Goal: Information Seeking & Learning: Learn about a topic

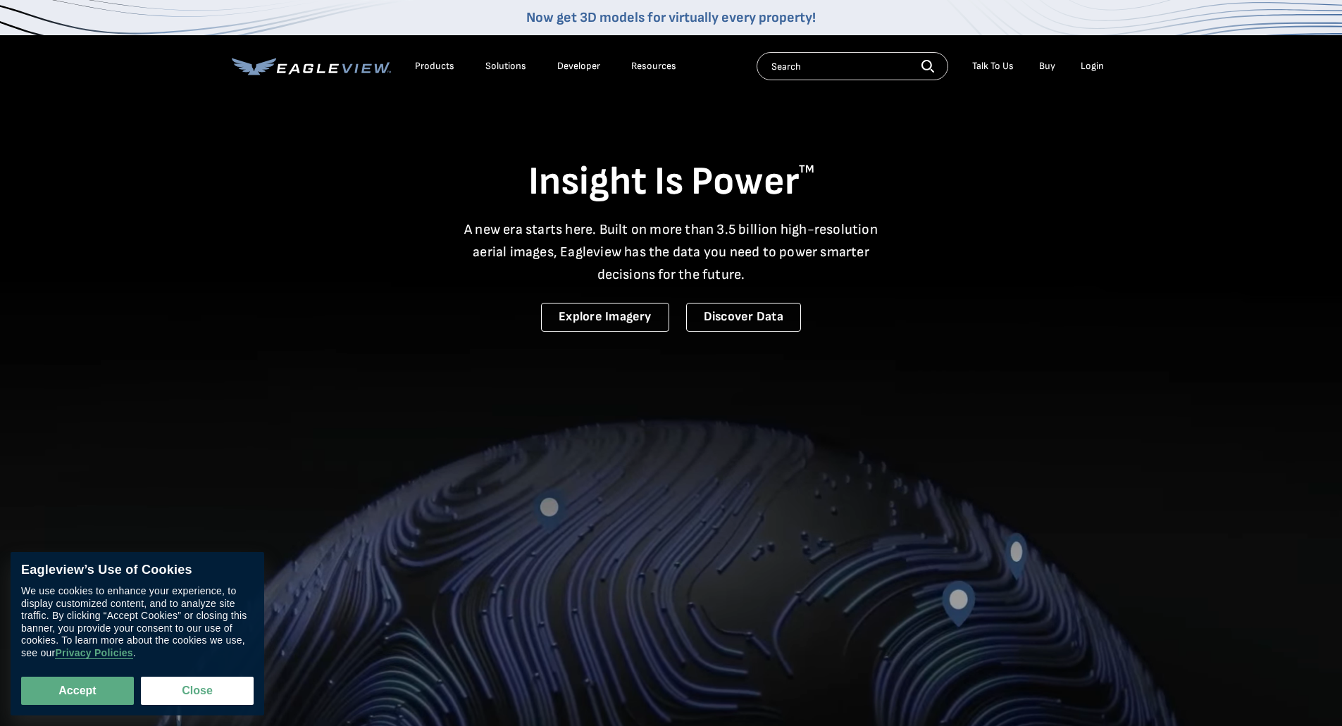
click at [434, 69] on div "Products" at bounding box center [434, 66] width 39 height 13
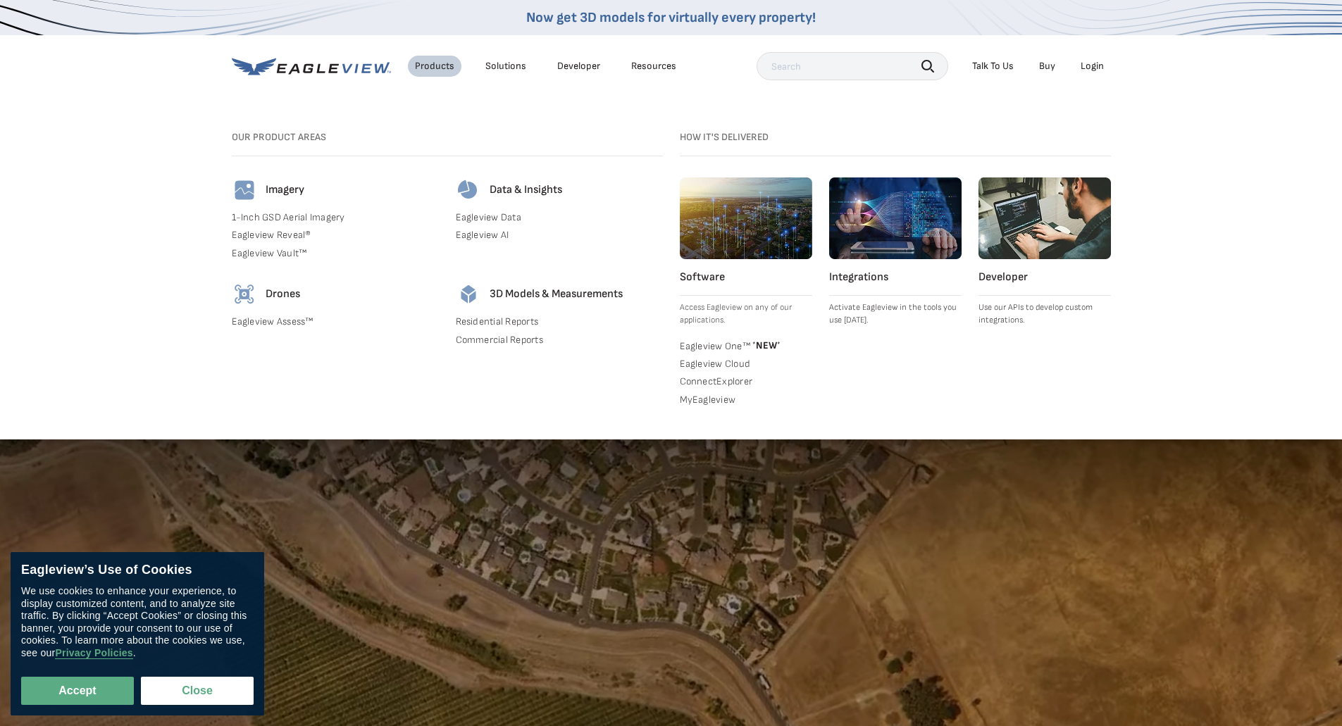
click at [492, 67] on div "Solutions" at bounding box center [505, 66] width 41 height 13
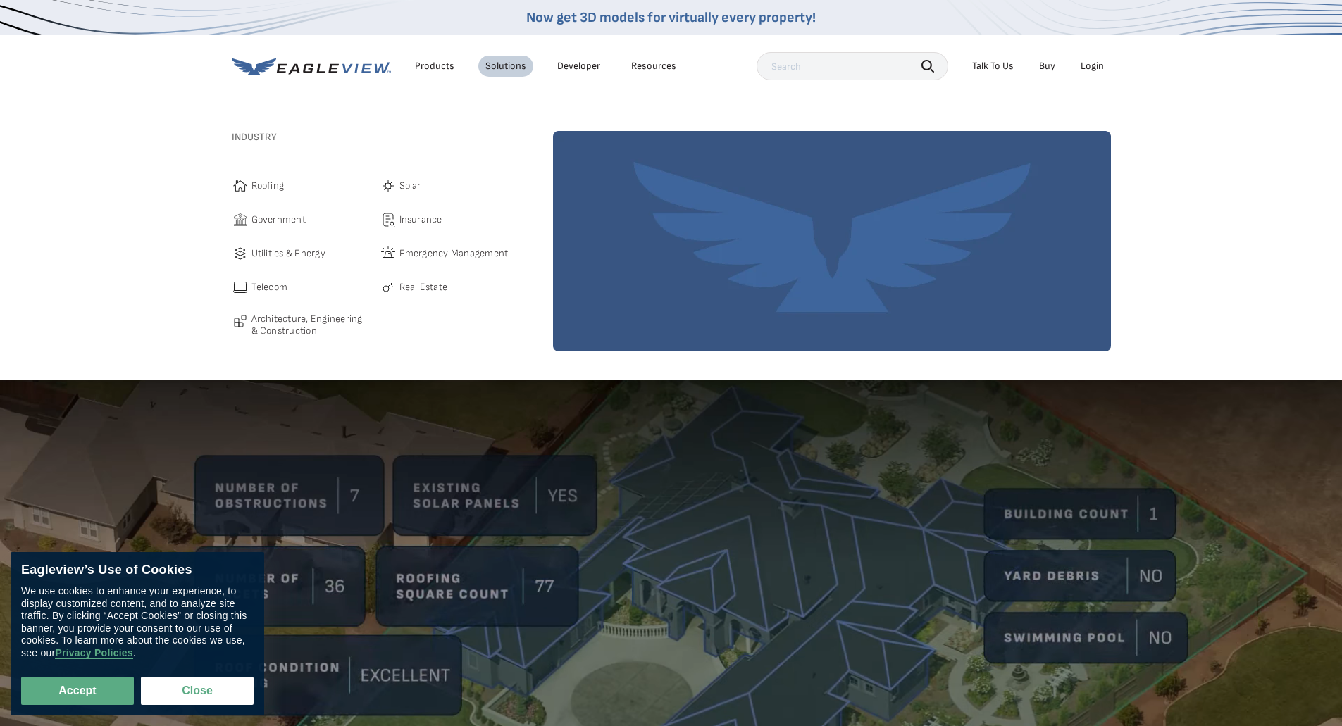
click at [436, 68] on div "Products" at bounding box center [434, 66] width 39 height 13
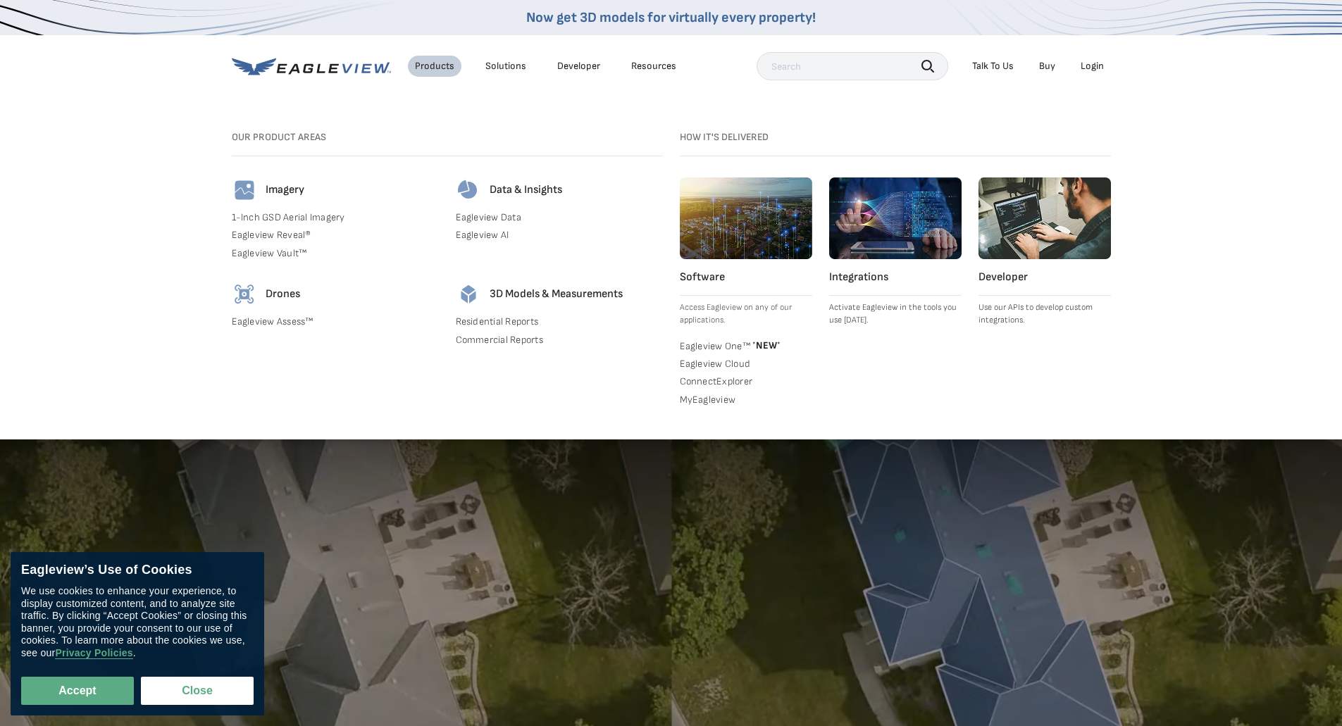
click at [669, 63] on div "Resources" at bounding box center [653, 66] width 45 height 13
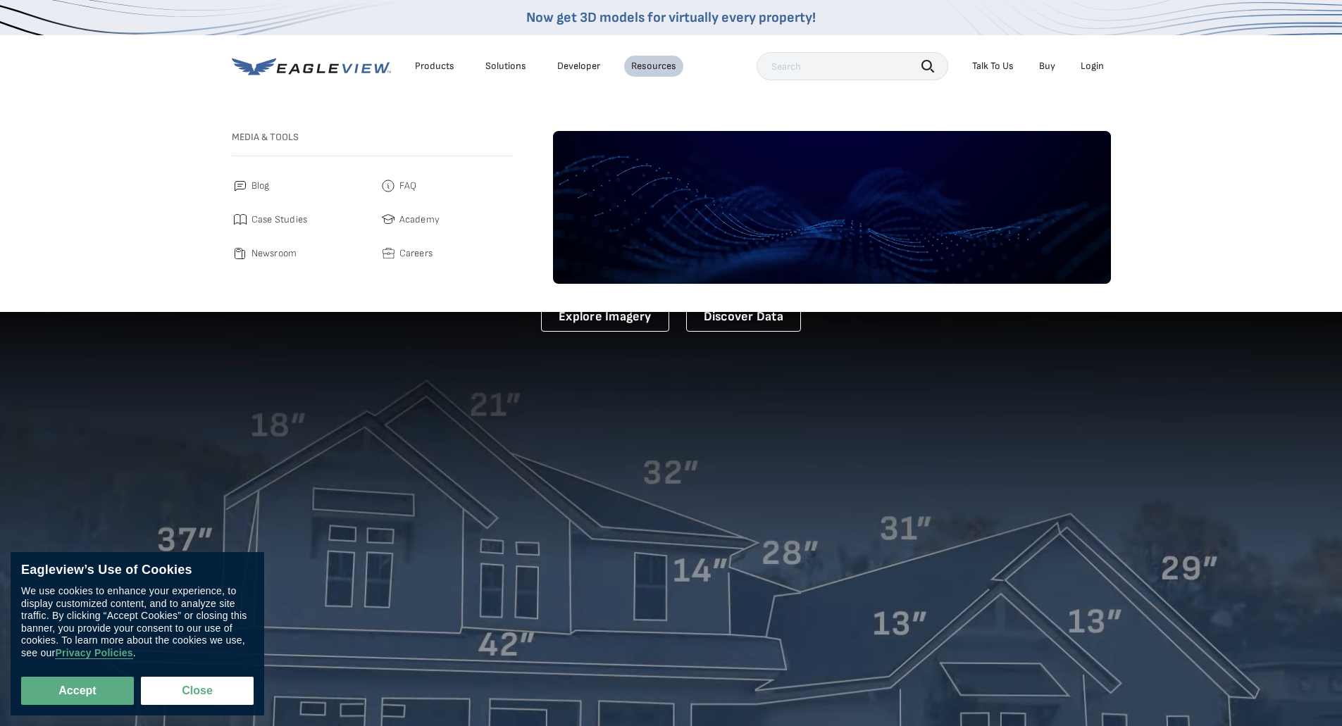
click at [415, 63] on div "Products" at bounding box center [434, 66] width 39 height 13
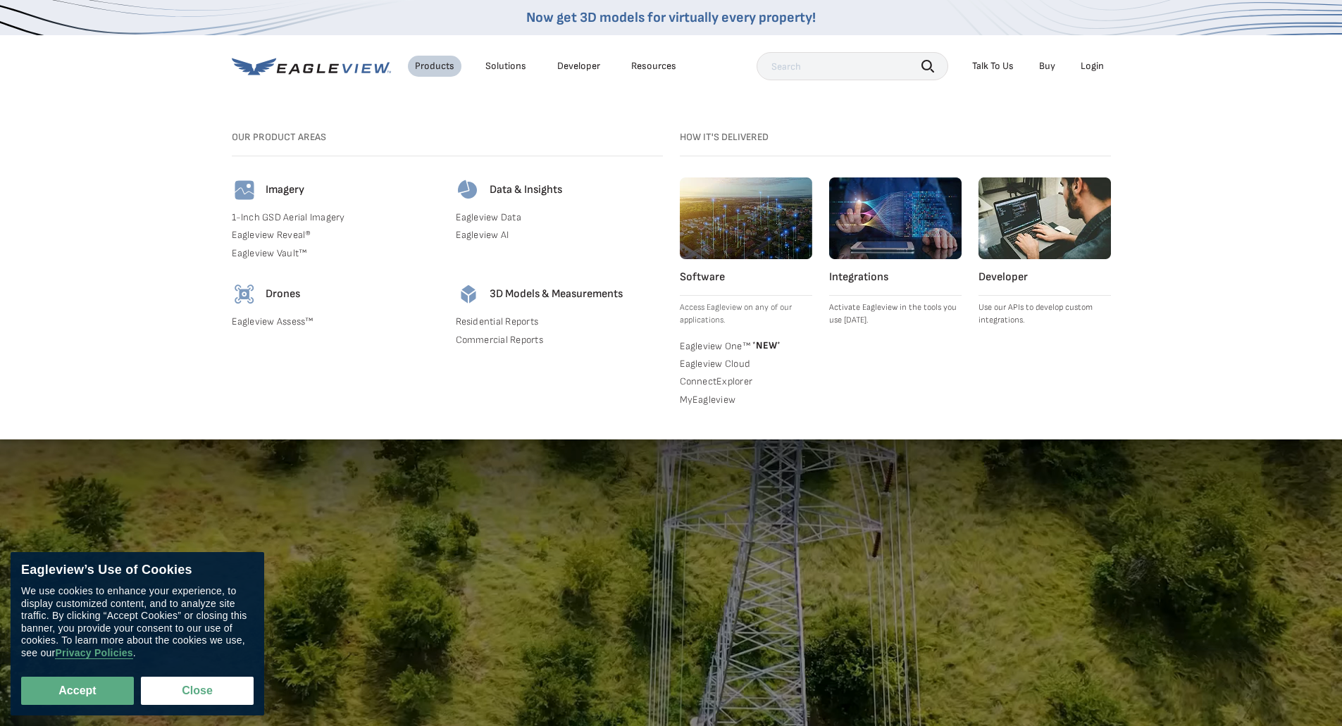
click at [280, 216] on link "1-Inch GSD Aerial Imagery" at bounding box center [335, 217] width 207 height 13
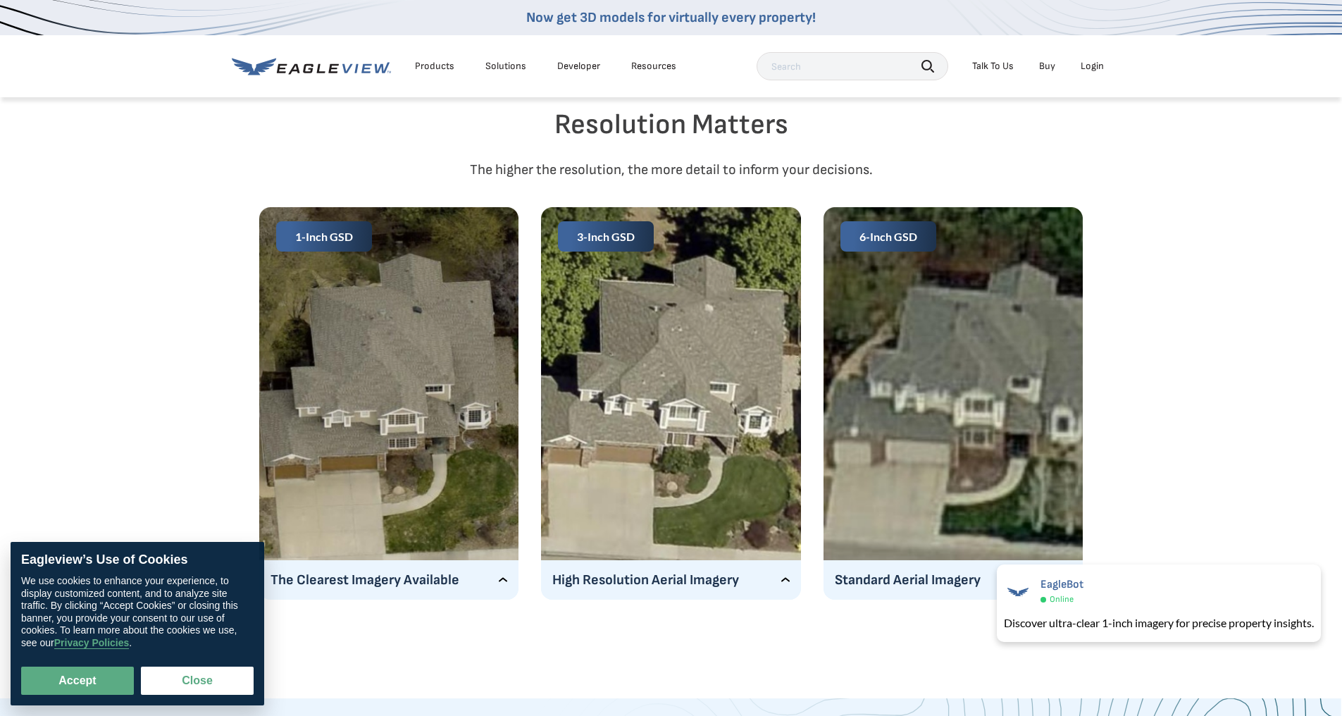
scroll to position [2465, 0]
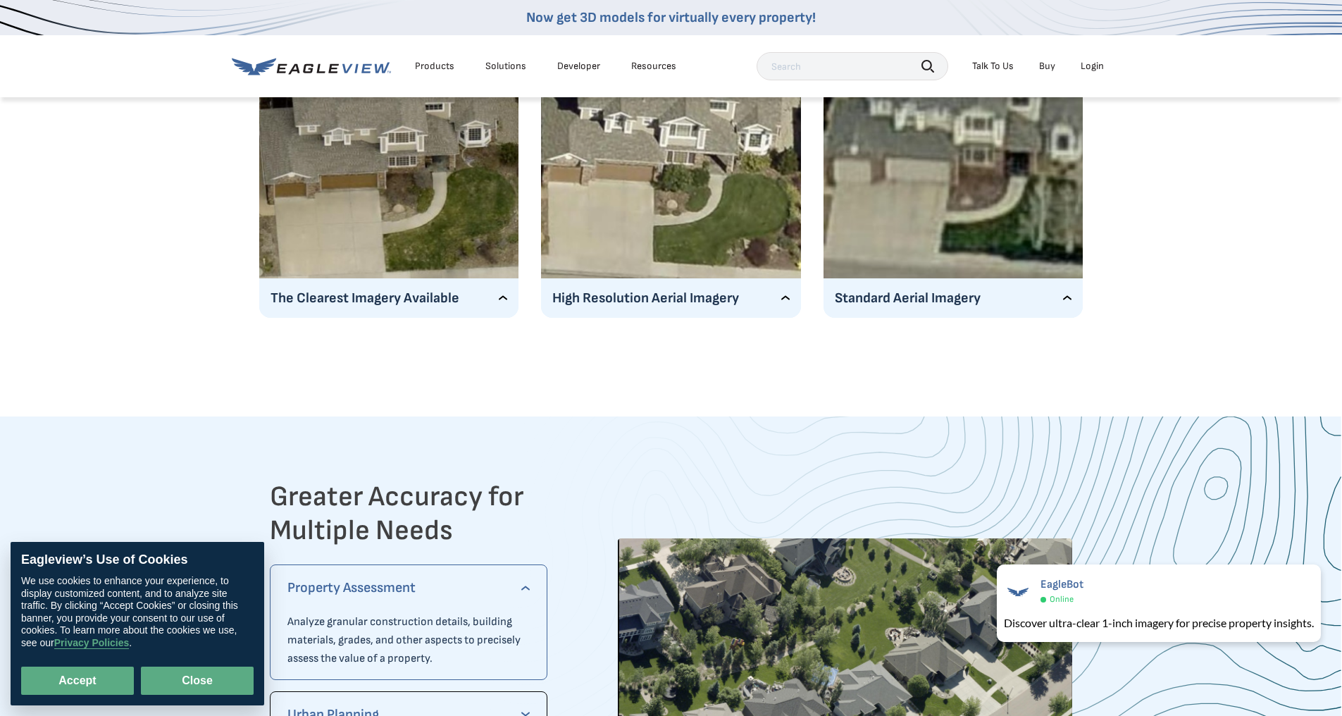
click at [213, 680] on button "Close" at bounding box center [197, 680] width 113 height 28
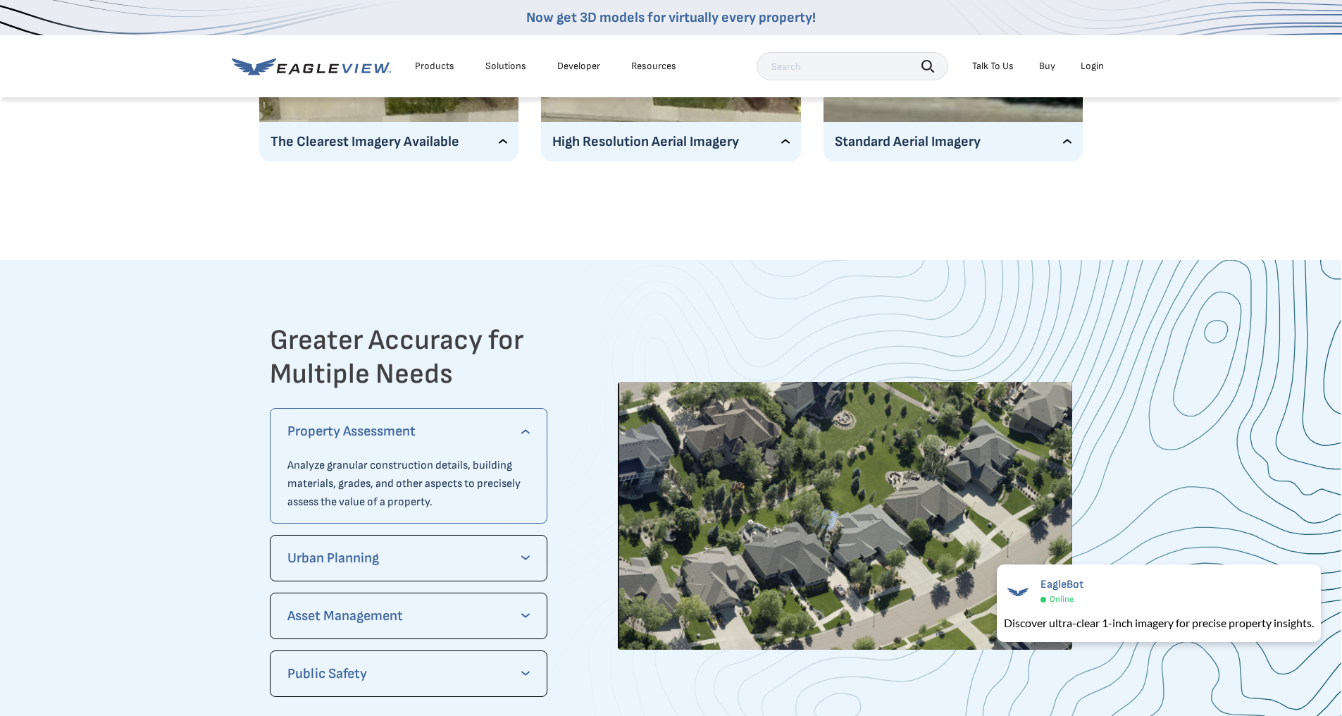
scroll to position [2817, 0]
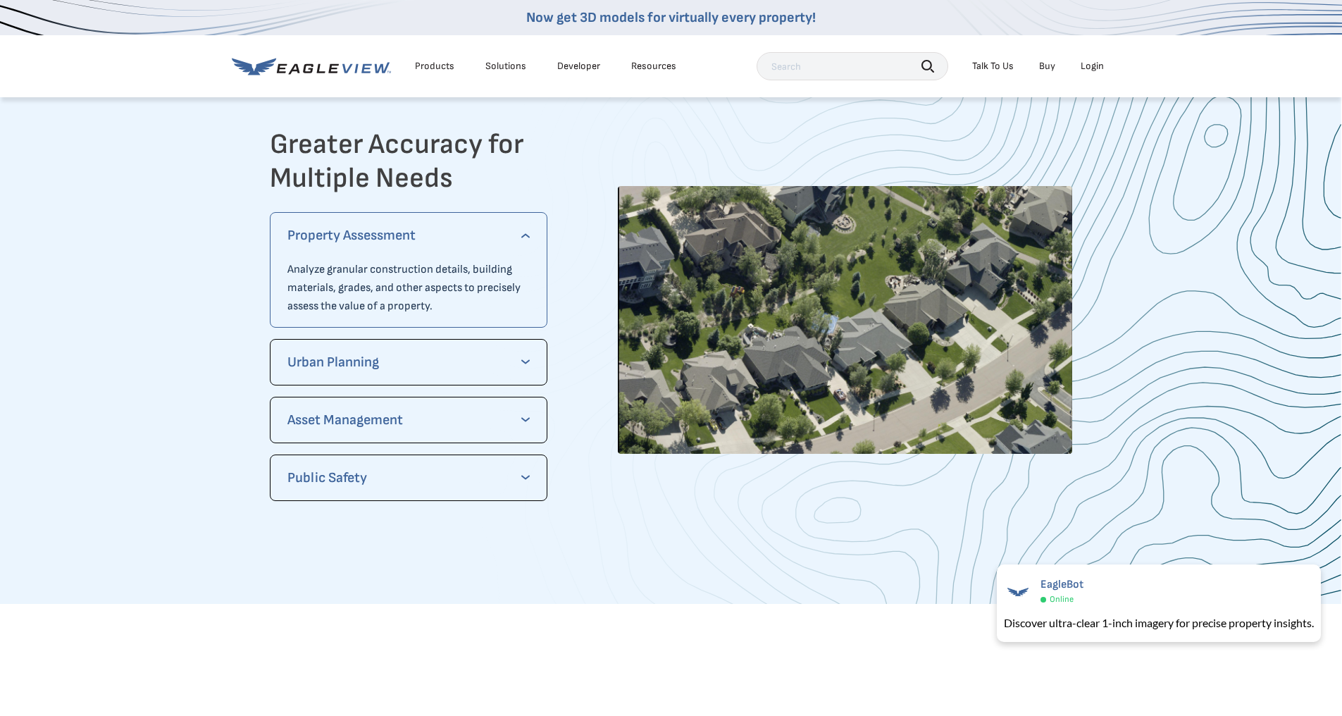
click at [260, 68] on icon at bounding box center [254, 66] width 44 height 17
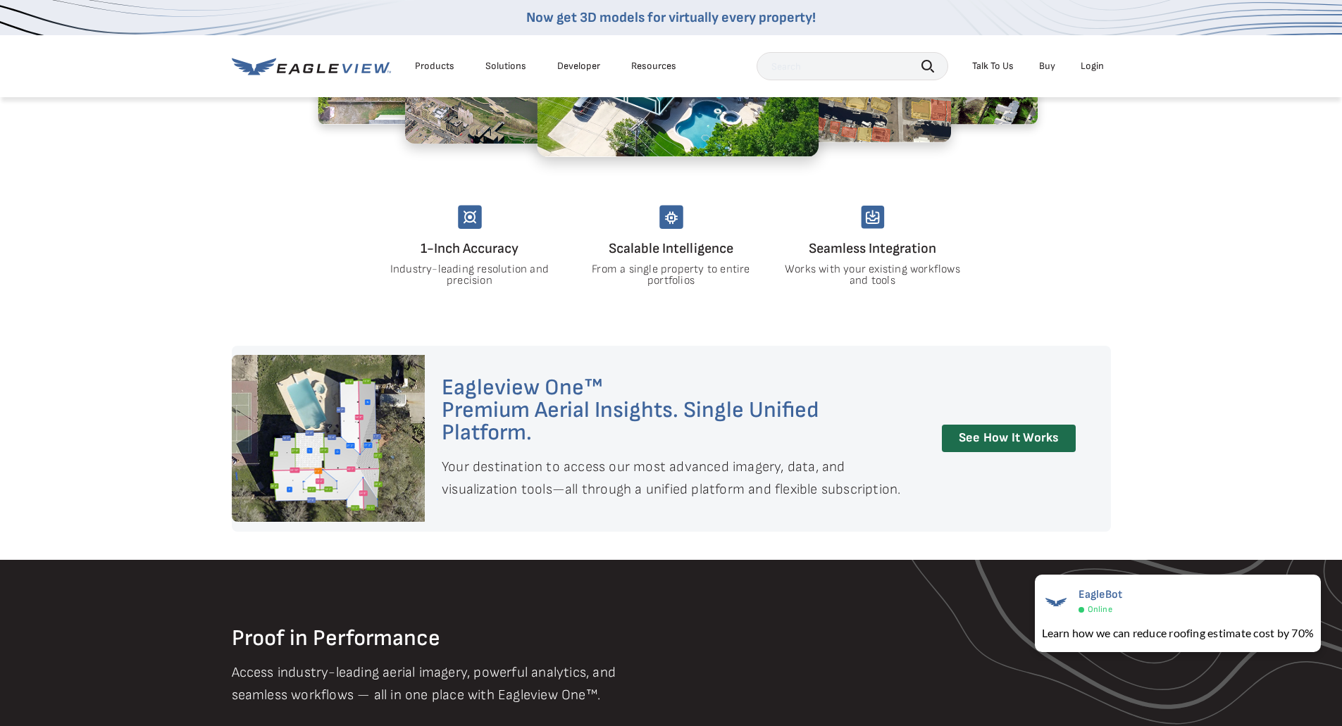
scroll to position [1057, 0]
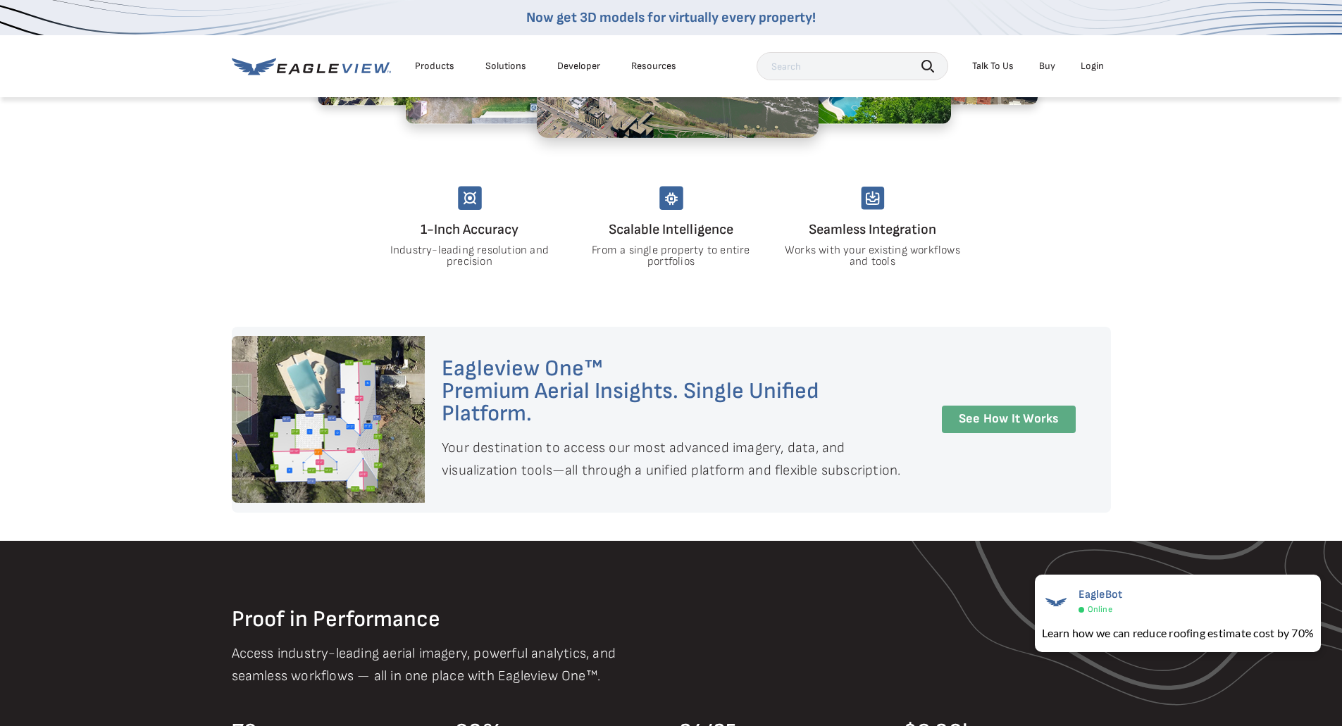
click at [966, 409] on link "See How It Works" at bounding box center [1009, 419] width 134 height 27
